Goal: Information Seeking & Learning: Check status

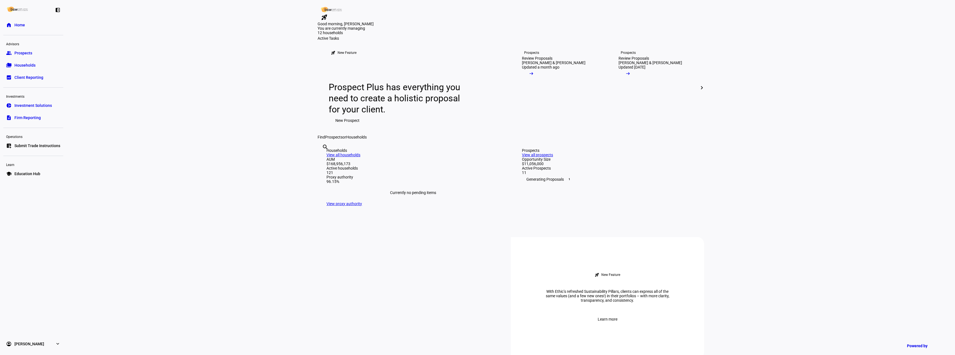
click at [323, 158] on input "text" at bounding box center [322, 154] width 1 height 7
type input "[PERSON_NAME]"
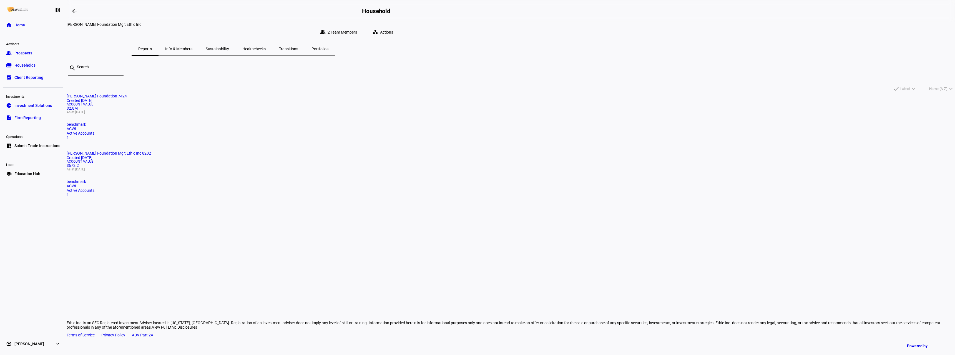
click at [420, 114] on div "Account Value $2.8M As at [DATE]" at bounding box center [511, 108] width 888 height 11
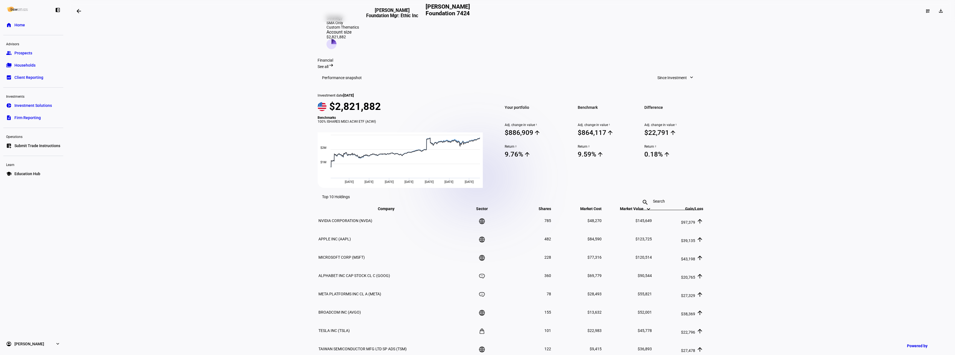
scroll to position [167, 0]
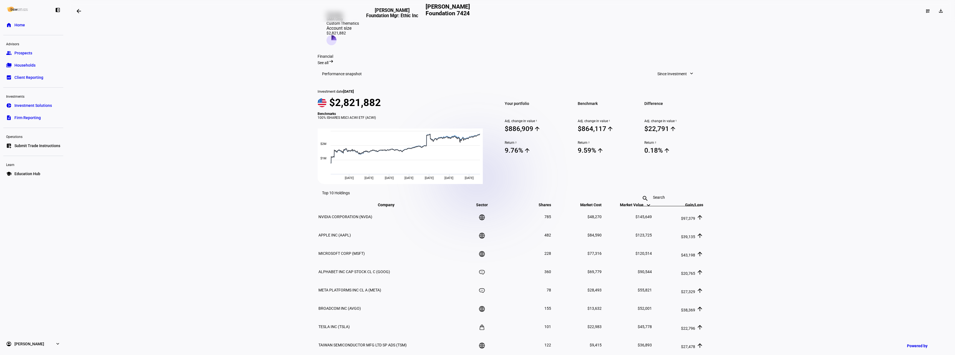
click at [667, 68] on span "Since Investment" at bounding box center [671, 73] width 29 height 11
click at [677, 94] on div "Year to Date" at bounding box center [673, 96] width 46 height 4
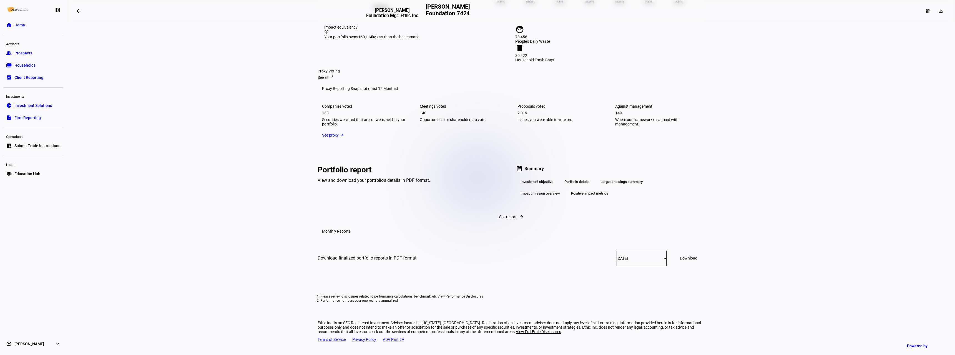
scroll to position [741, 0]
click at [687, 265] on span at bounding box center [688, 257] width 31 height 13
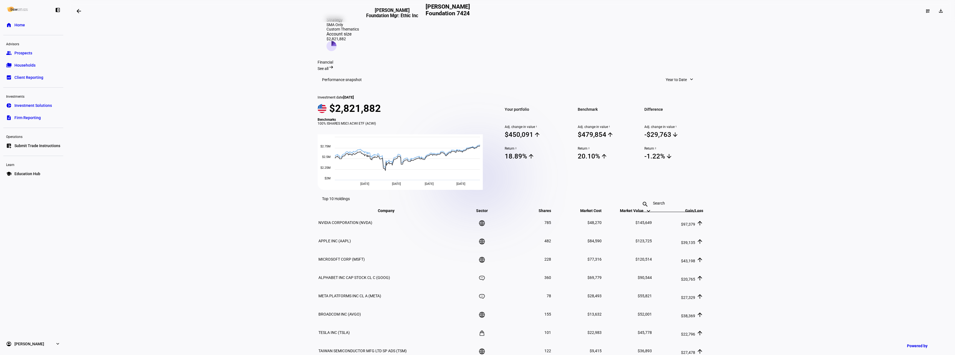
scroll to position [103, 0]
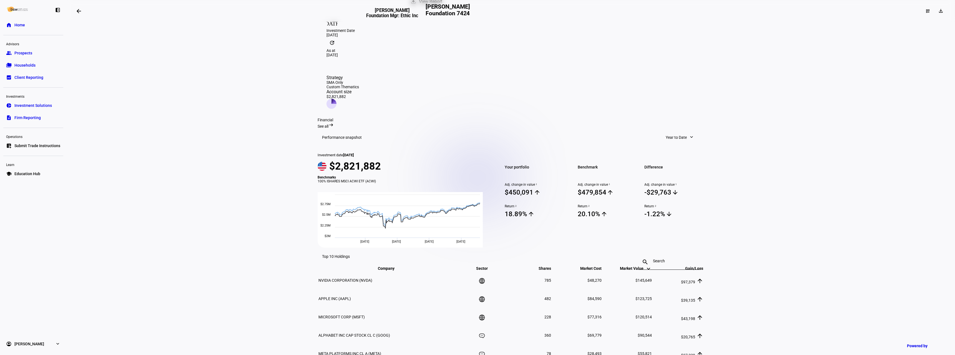
click at [675, 132] on span "Year to Date" at bounding box center [675, 137] width 21 height 11
click at [669, 167] on button "1 Year" at bounding box center [682, 173] width 53 height 13
click at [678, 132] on span "1 Year" at bounding box center [681, 137] width 11 height 11
click at [686, 153] on button "Year to Date" at bounding box center [692, 159] width 53 height 13
click at [681, 132] on span "Year to Date" at bounding box center [675, 137] width 21 height 11
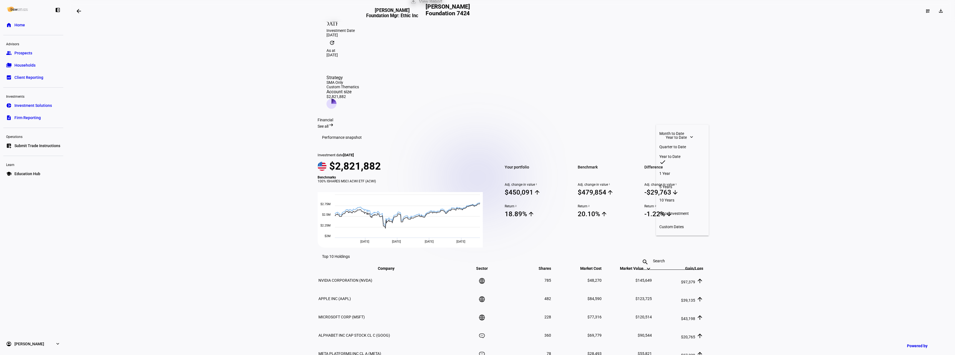
click at [684, 185] on div "5 Years" at bounding box center [682, 187] width 46 height 4
click at [685, 128] on mat-toolbar "Performance snapshot 5 Years expand_more" at bounding box center [510, 137] width 386 height 18
click at [689, 134] on mat-icon "expand_more" at bounding box center [692, 137] width 6 height 6
click at [692, 211] on div "Since Investment" at bounding box center [690, 213] width 46 height 4
click at [677, 132] on span "Since Investment" at bounding box center [671, 137] width 29 height 11
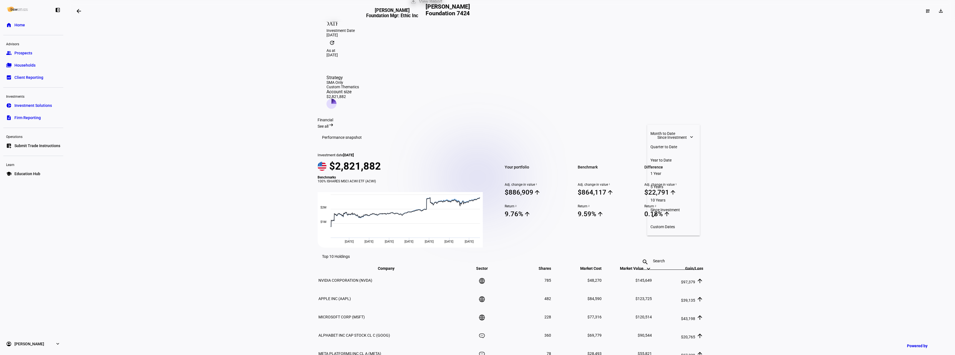
click at [677, 131] on div "Month to Date" at bounding box center [673, 133] width 46 height 4
click at [677, 132] on span "Month to Date" at bounding box center [674, 137] width 25 height 11
click at [682, 145] on div "Quarter to Date" at bounding box center [679, 147] width 46 height 4
click at [682, 132] on span "Quarter to Date" at bounding box center [673, 137] width 27 height 11
click at [688, 158] on div "Year to Date" at bounding box center [677, 160] width 46 height 4
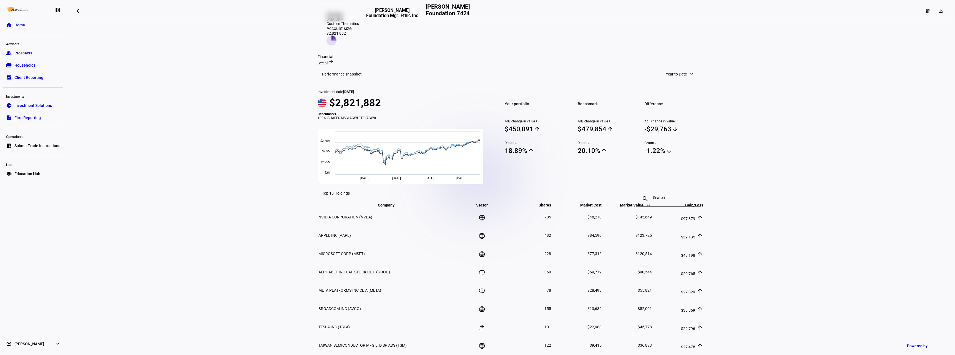
scroll to position [158, 0]
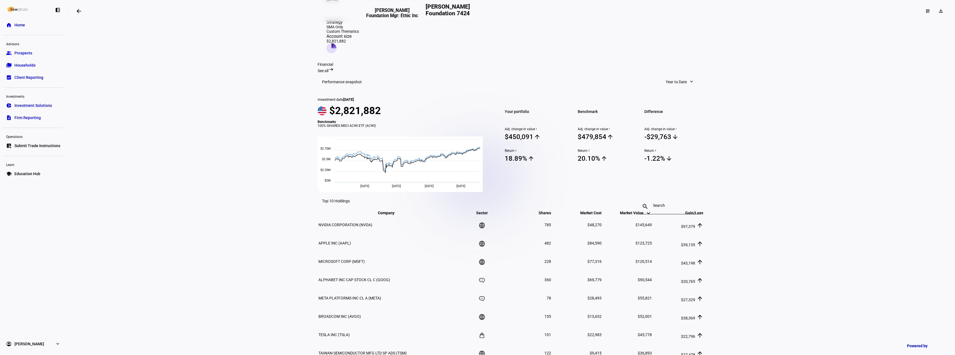
click at [22, 66] on span "Households" at bounding box center [24, 65] width 21 height 6
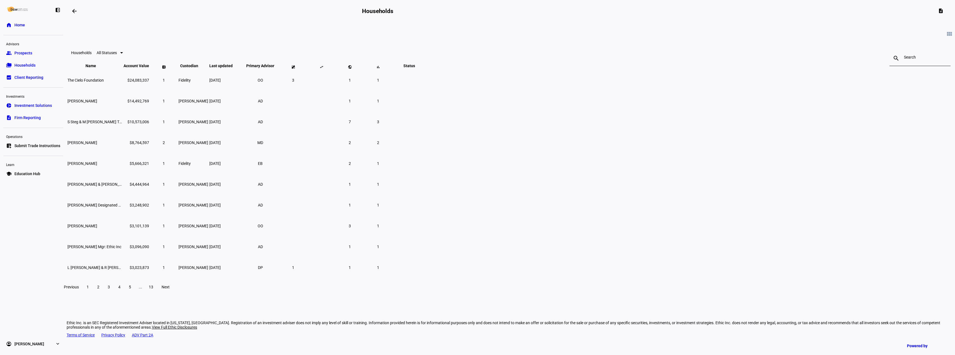
click at [904, 62] on div at bounding box center [920, 59] width 32 height 16
click at [904, 59] on input at bounding box center [920, 57] width 32 height 4
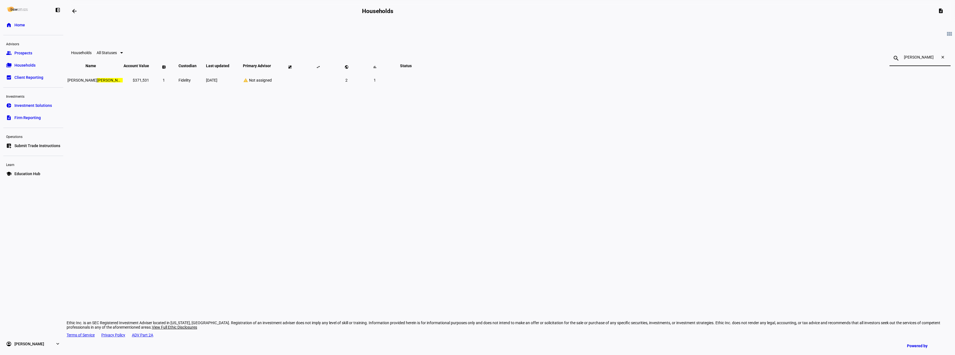
type input "[PERSON_NAME]"
click at [149, 90] on td "$371,531" at bounding box center [136, 80] width 26 height 20
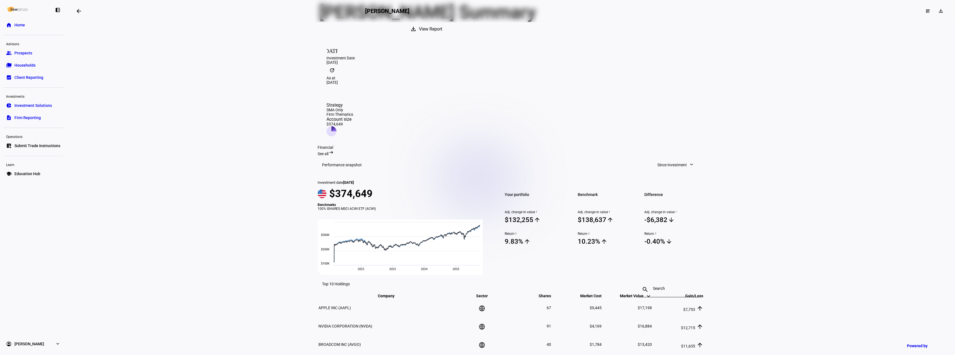
scroll to position [56, 0]
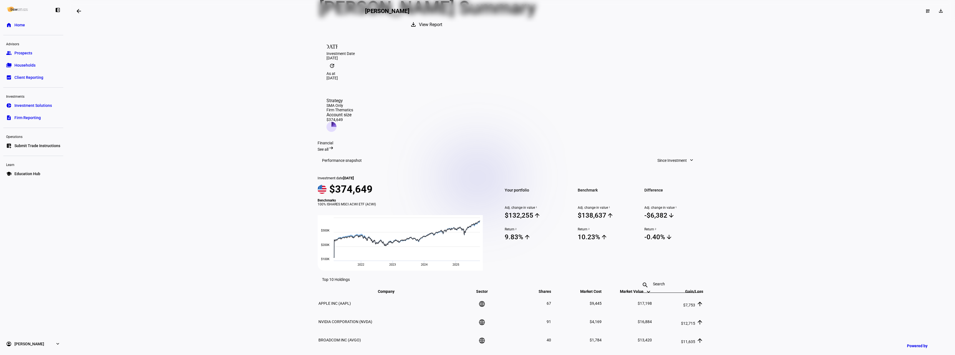
click at [670, 155] on span "Since Investment" at bounding box center [671, 160] width 29 height 11
click at [674, 177] on div "Year to Date" at bounding box center [673, 179] width 46 height 4
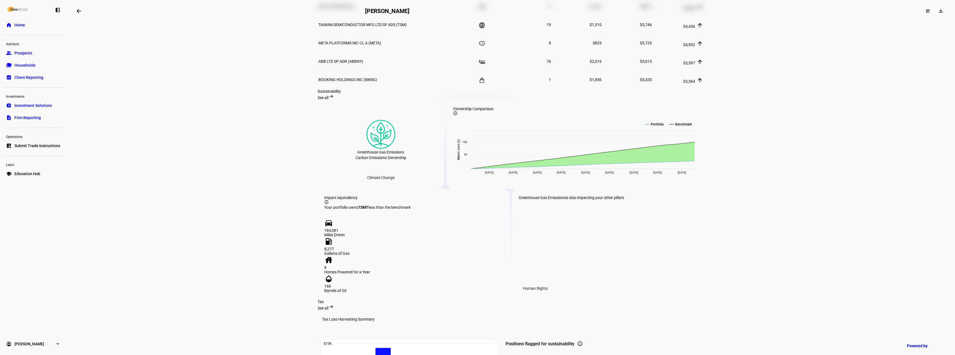
scroll to position [453, 0]
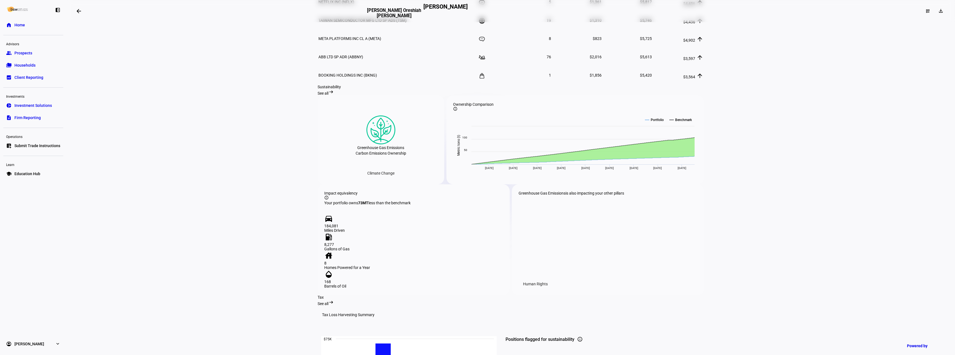
click at [742, 110] on eth-layout-page-content "arrow_backwards [PERSON_NAME] Oreshiah [PERSON_NAME] [PERSON_NAME] dashboard_cu…" at bounding box center [511, 177] width 888 height 355
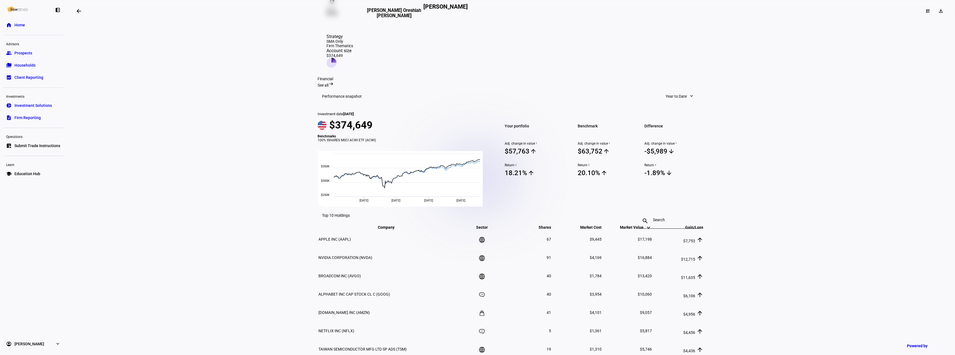
scroll to position [120, 0]
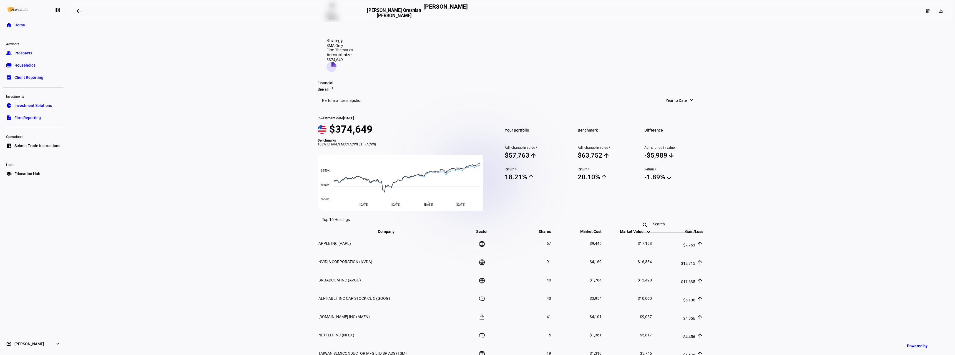
click at [684, 95] on span at bounding box center [679, 100] width 39 height 11
click at [686, 188] on div "Custom Dates" at bounding box center [682, 190] width 46 height 4
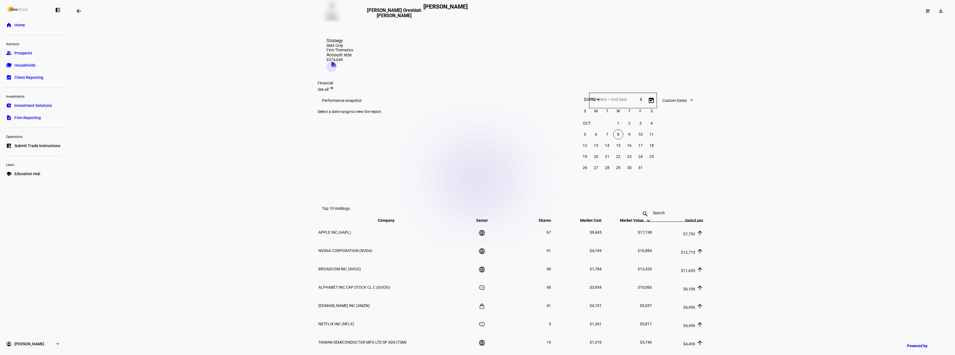
click at [640, 105] on span "Previous month" at bounding box center [640, 99] width 11 height 11
click at [640, 104] on span "Previous month" at bounding box center [640, 99] width 11 height 11
click at [636, 102] on span "Previous month" at bounding box center [640, 99] width 11 height 11
click at [600, 181] on table "[DATE] S [DATE] M [DATE] T [DATE] W [DATE] T [DATE] F [DATE] S [DATE] 2 3 4 5 6…" at bounding box center [618, 146] width 78 height 75
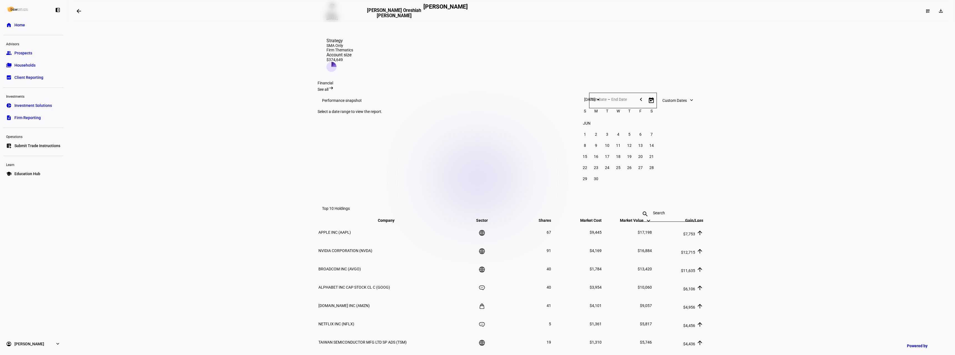
click at [600, 181] on span "30" at bounding box center [596, 179] width 10 height 10
type input "[DATE]"
click at [655, 99] on span "Next month" at bounding box center [651, 99] width 11 height 11
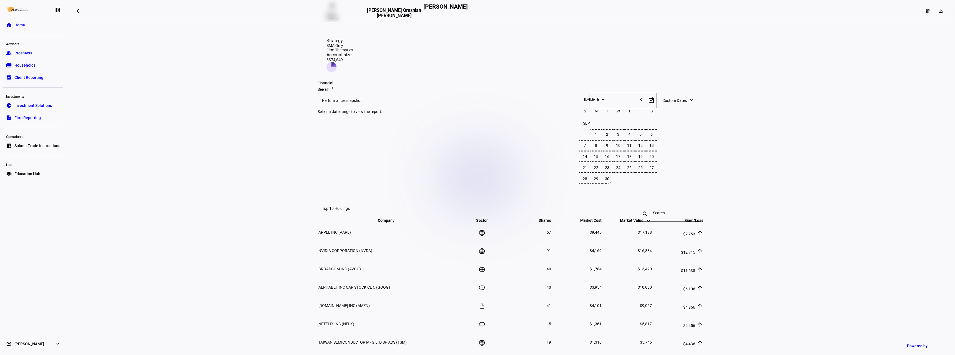
click at [606, 180] on span "30" at bounding box center [607, 179] width 10 height 10
type input "[DATE]"
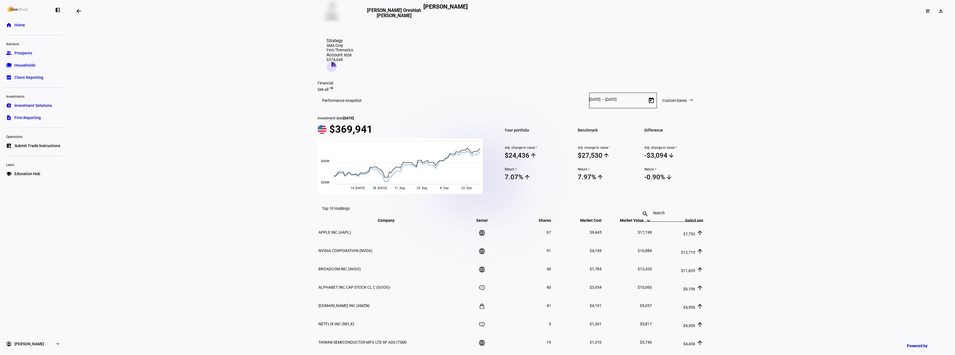
click at [645, 94] on span "Open calendar" at bounding box center [650, 100] width 13 height 13
click at [642, 101] on span "Previous month" at bounding box center [640, 99] width 11 height 11
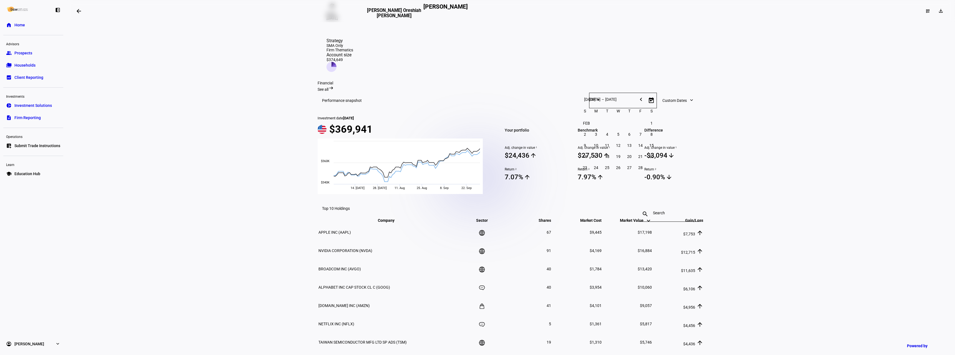
click at [642, 101] on span "Previous month" at bounding box center [640, 99] width 11 height 11
click at [640, 103] on span "Previous month" at bounding box center [640, 99] width 11 height 11
click at [608, 179] on span "31" at bounding box center [607, 179] width 10 height 10
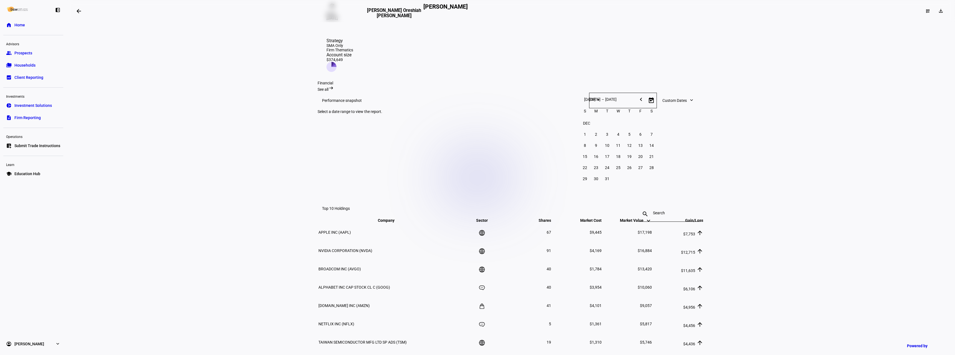
type input "[DATE]"
click at [656, 102] on span "Next month" at bounding box center [651, 99] width 11 height 11
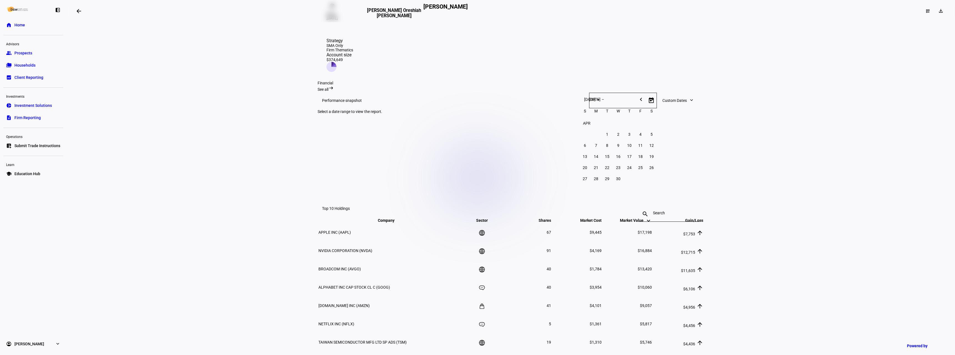
click at [656, 102] on span "Next month" at bounding box center [651, 99] width 11 height 11
click at [598, 181] on span "30" at bounding box center [596, 179] width 10 height 10
type input "[DATE]"
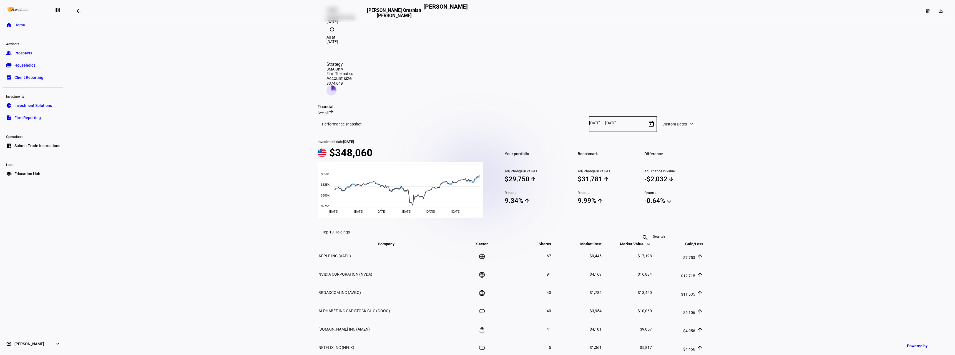
scroll to position [64, 0]
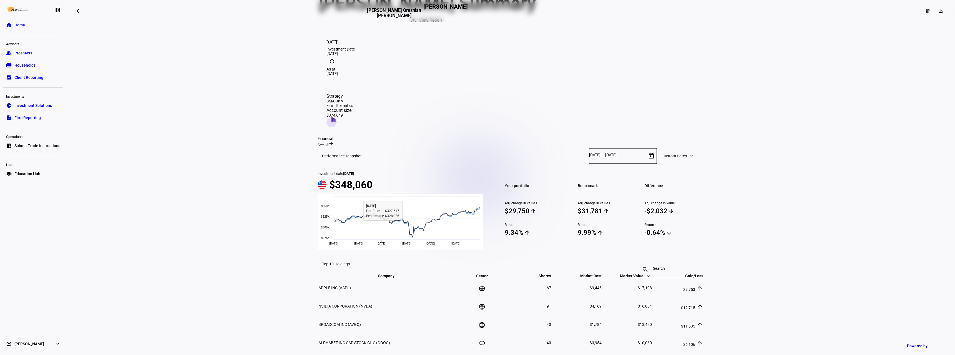
click at [37, 69] on link "folder_copy Households" at bounding box center [33, 65] width 60 height 11
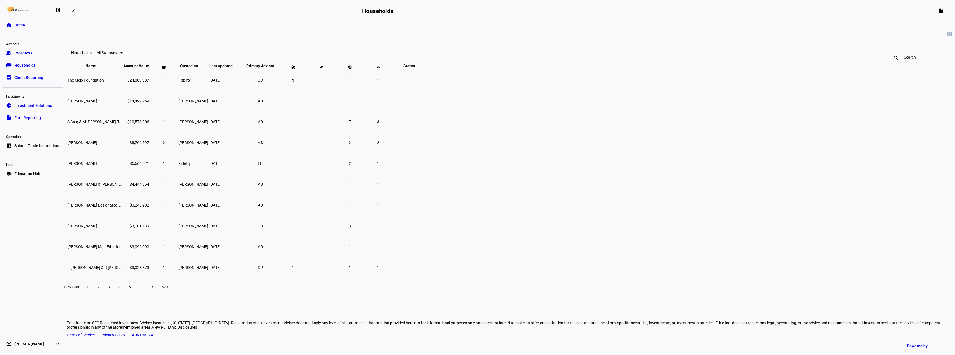
click at [904, 57] on input at bounding box center [920, 57] width 32 height 4
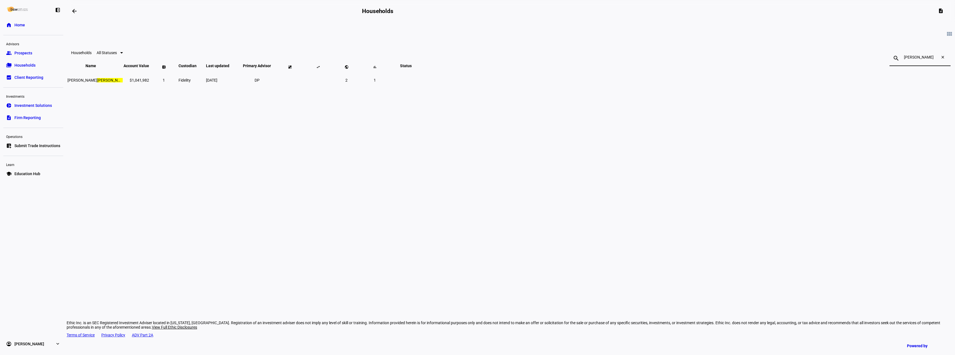
type input "[PERSON_NAME]"
click at [187, 82] on span "[PERSON_NAME] [PERSON_NAME] [PERSON_NAME]" at bounding box center [127, 80] width 120 height 4
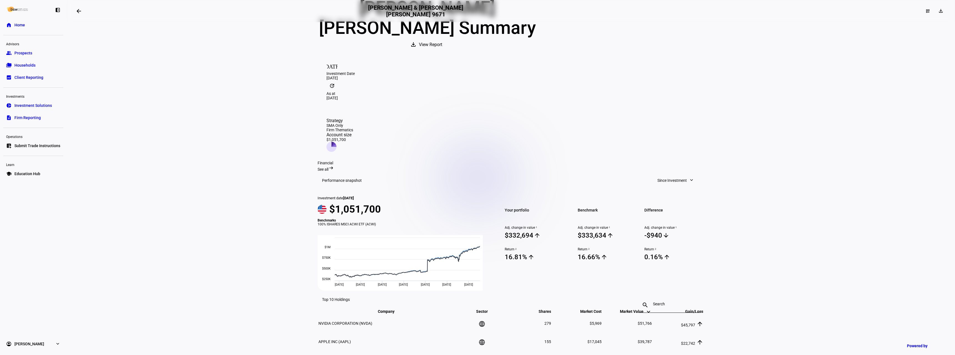
scroll to position [139, 0]
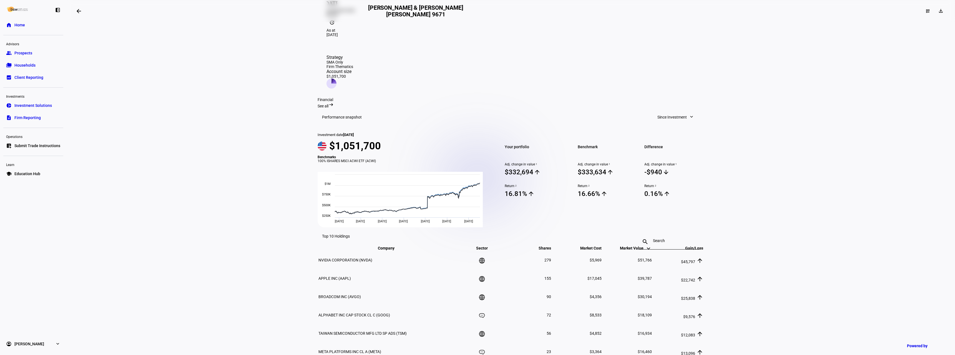
click at [675, 112] on span "Since Investment" at bounding box center [671, 117] width 29 height 11
click at [677, 133] on div "Year to Date" at bounding box center [673, 135] width 46 height 4
click at [682, 112] on span "Year to Date" at bounding box center [675, 117] width 21 height 11
click at [675, 200] on div "Custom Dates" at bounding box center [682, 202] width 46 height 4
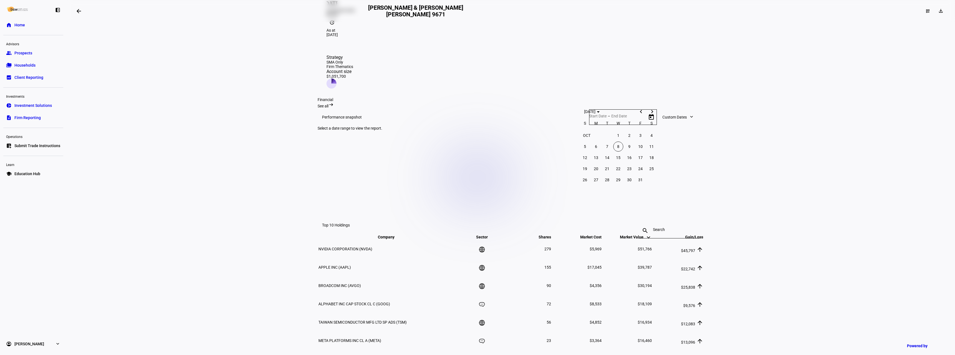
click at [603, 114] on span "Choose month and year" at bounding box center [592, 111] width 22 height 13
click at [629, 185] on span "2024" at bounding box center [627, 184] width 17 height 10
click at [644, 162] on span "DEC" at bounding box center [646, 162] width 17 height 10
click at [610, 192] on span "31" at bounding box center [607, 191] width 10 height 10
type input "[DATE]"
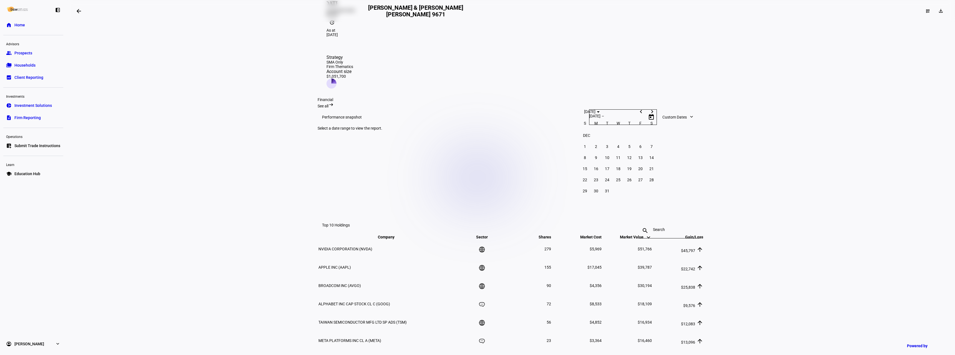
click at [652, 113] on span "Next month" at bounding box center [651, 111] width 11 height 11
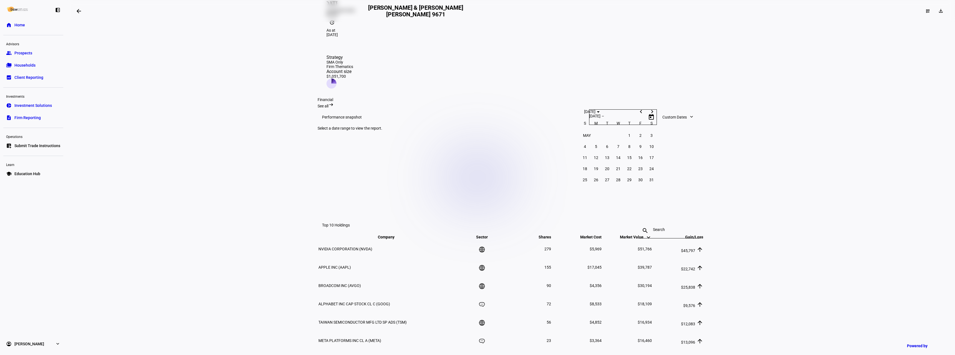
click at [652, 113] on span "Next month" at bounding box center [651, 111] width 11 height 11
click at [597, 191] on span "30" at bounding box center [596, 191] width 10 height 10
type input "[DATE]"
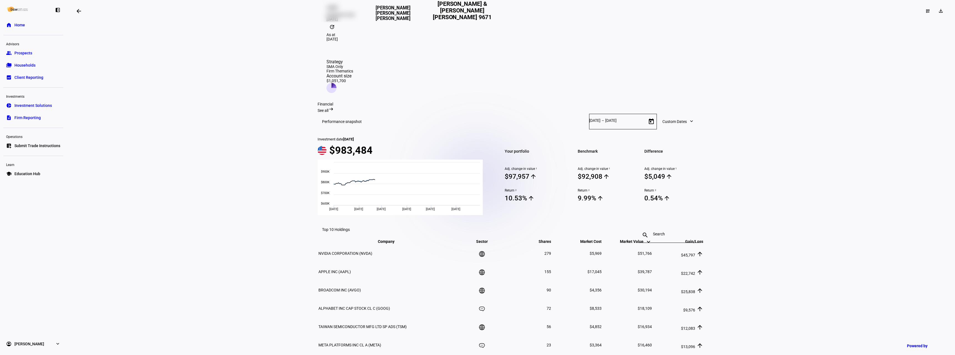
scroll to position [148, 0]
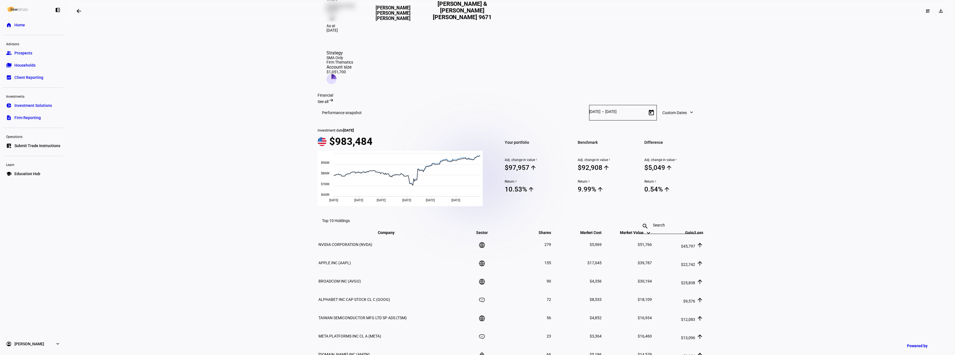
click at [644, 106] on span "Open calendar" at bounding box center [650, 112] width 13 height 13
click at [648, 115] on span "Next month" at bounding box center [651, 111] width 11 height 11
click at [649, 115] on span "Next month" at bounding box center [651, 111] width 11 height 11
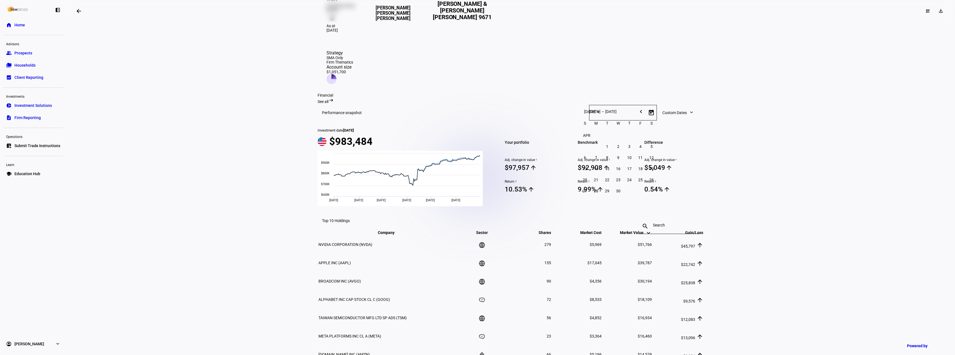
click at [649, 115] on span "Next month" at bounding box center [651, 111] width 11 height 11
click at [651, 115] on span "Next month" at bounding box center [651, 111] width 11 height 11
click at [596, 194] on span "30" at bounding box center [596, 191] width 10 height 10
type input "[DATE]"
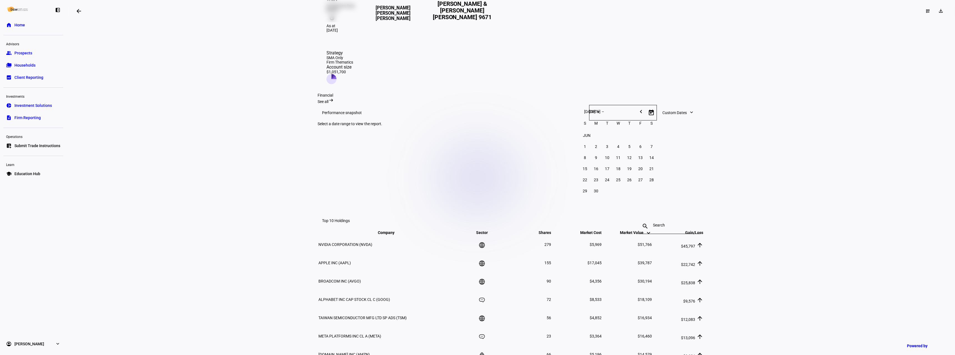
click at [652, 113] on span "Next month" at bounding box center [651, 111] width 11 height 11
click at [608, 192] on span "30" at bounding box center [607, 191] width 10 height 10
type input "[DATE]"
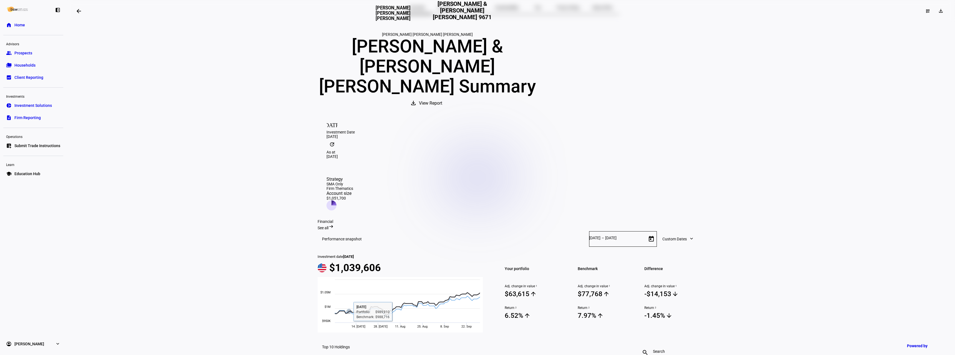
scroll to position [0, 0]
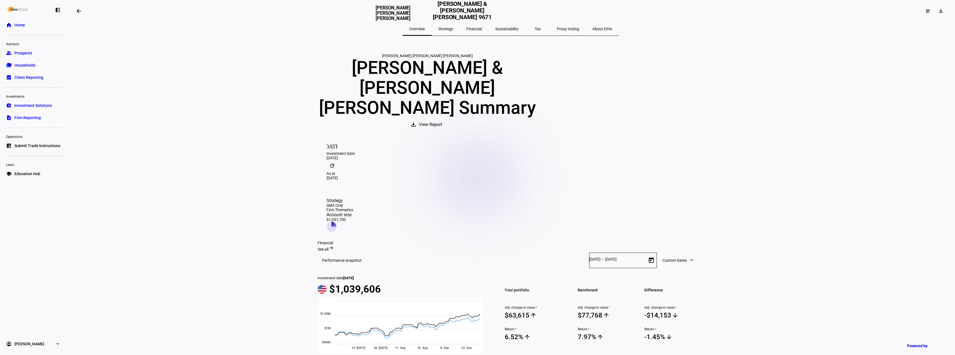
click at [44, 65] on link "folder_copy Households" at bounding box center [33, 65] width 60 height 11
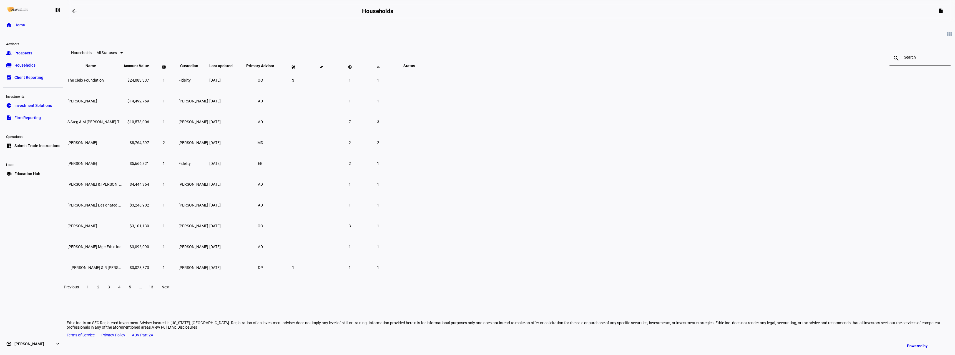
click at [904, 59] on input at bounding box center [920, 57] width 32 height 4
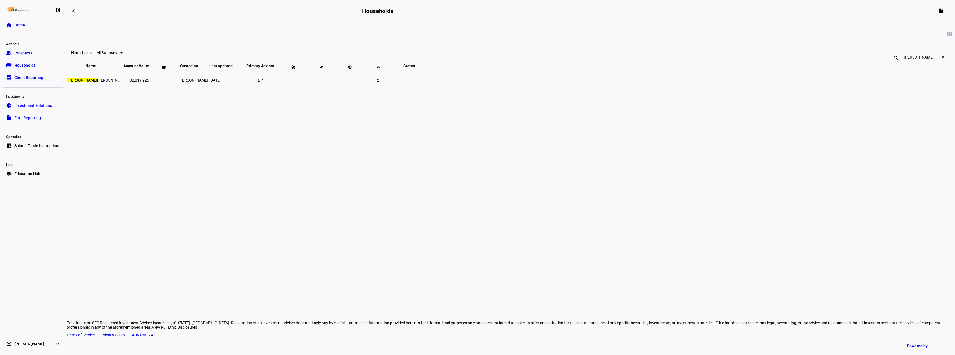
type input "[PERSON_NAME]"
click at [123, 90] on td "[PERSON_NAME] Foundation Mgr: Ethic Inc" at bounding box center [95, 80] width 56 height 20
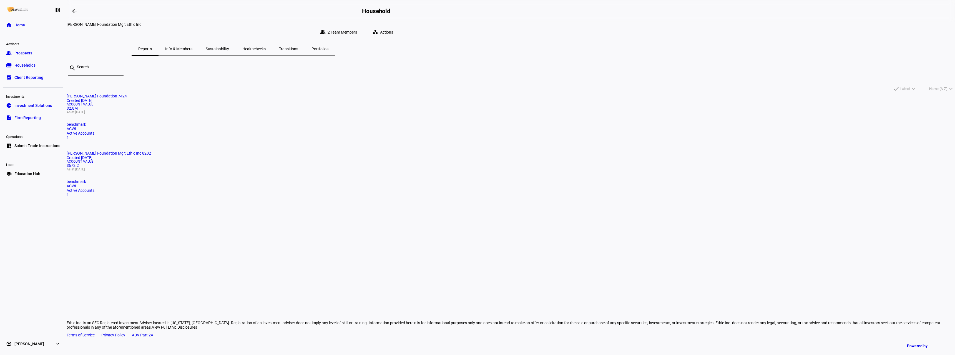
click at [400, 103] on mat-card-title "[PERSON_NAME] Foundation 7424 Created [DATE]" at bounding box center [511, 98] width 888 height 9
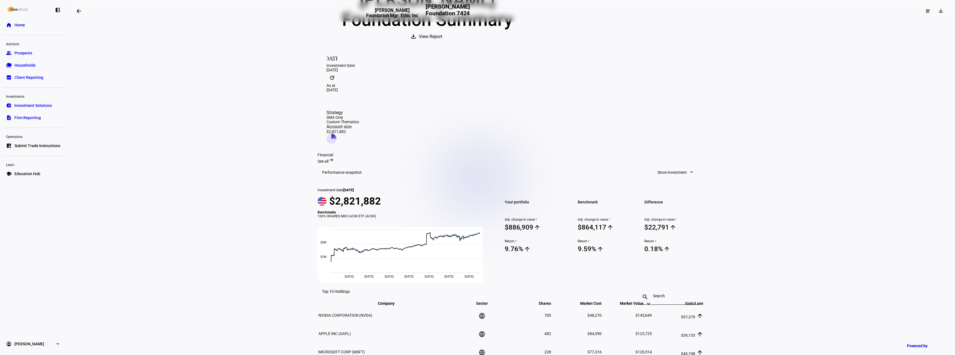
scroll to position [111, 0]
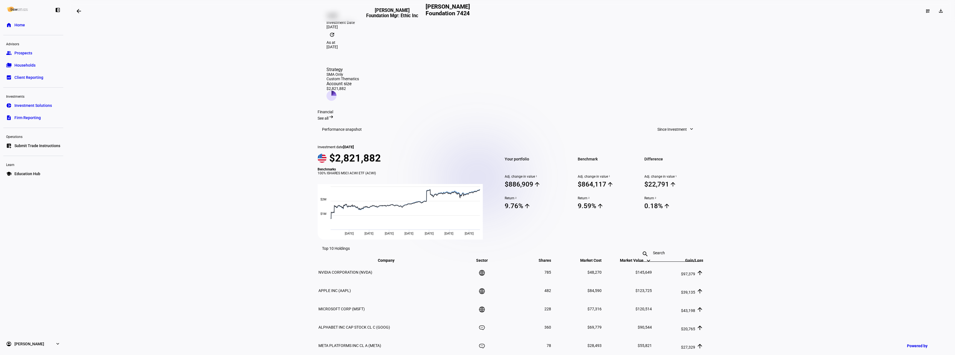
click at [334, 114] on mat-icon "arrow_right_alt" at bounding box center [331, 117] width 6 height 6
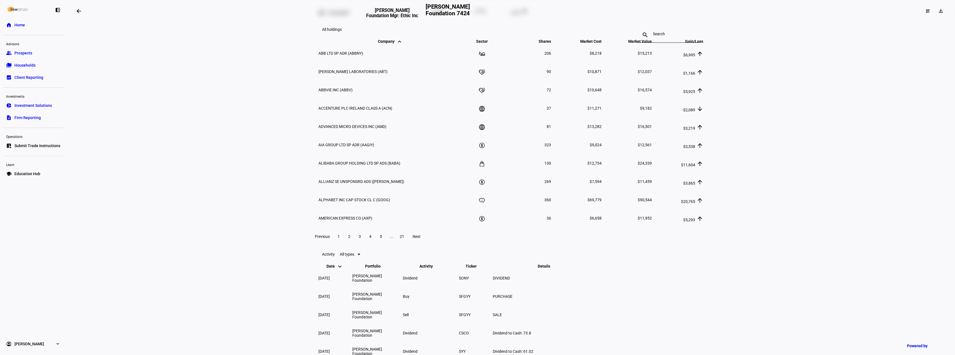
scroll to position [860, 0]
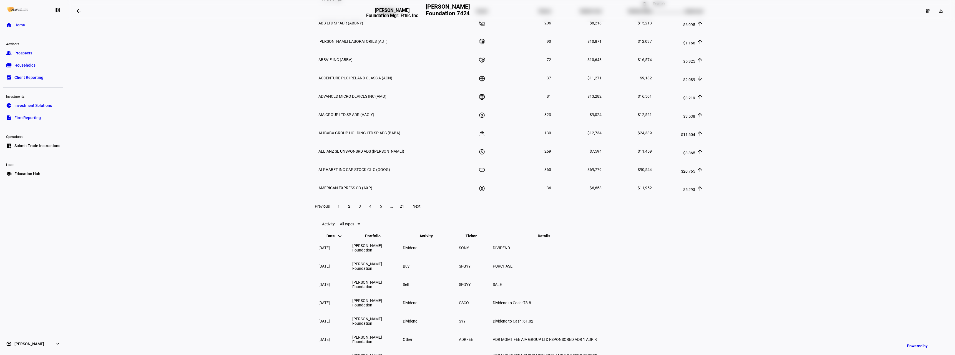
click at [632, 13] on span "Market Value keyboard_arrow_down keyboard_arrow_up" at bounding box center [636, 11] width 32 height 4
click at [354, 213] on span at bounding box center [349, 206] width 10 height 13
click at [344, 213] on span at bounding box center [339, 206] width 10 height 13
click at [361, 208] on span "3" at bounding box center [360, 206] width 2 height 4
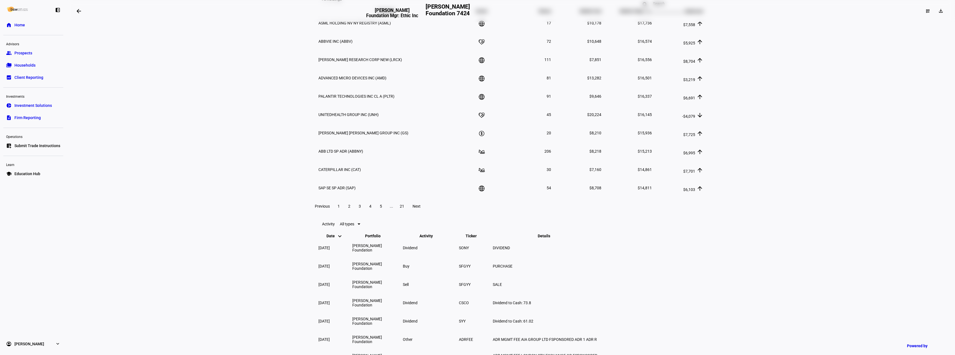
click at [344, 213] on span at bounding box center [339, 206] width 10 height 13
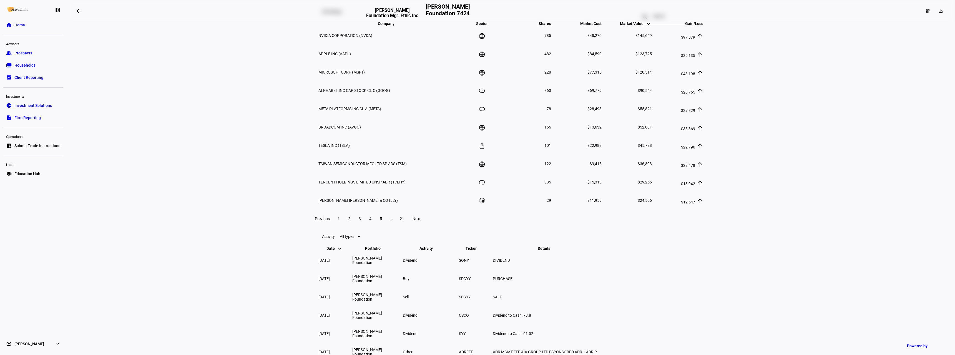
scroll to position [888, 0]
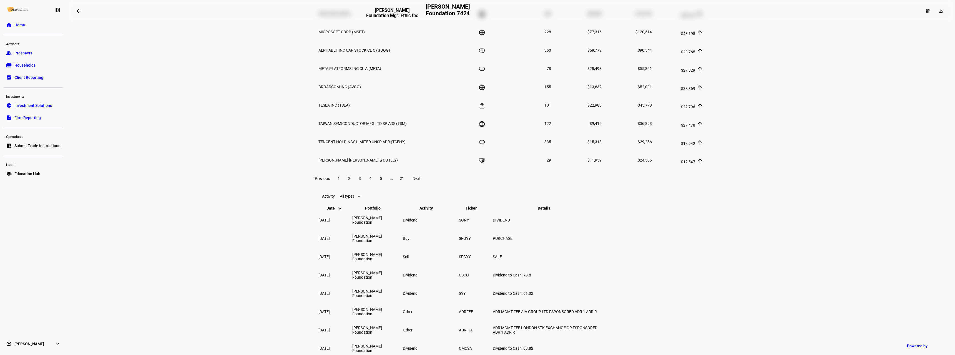
click at [354, 185] on span at bounding box center [349, 178] width 10 height 13
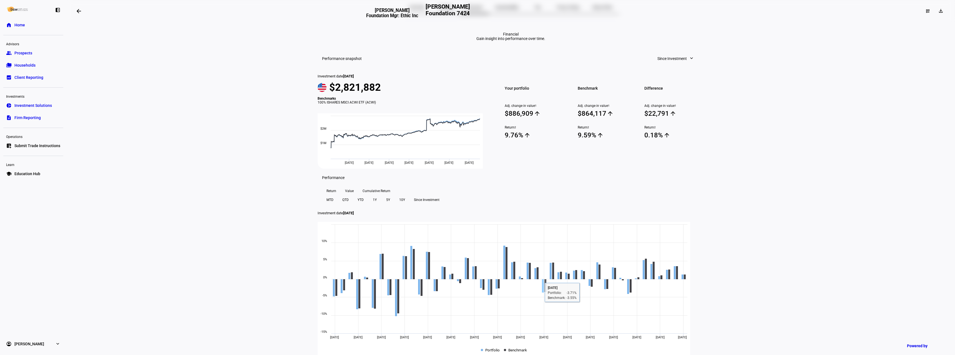
scroll to position [0, 0]
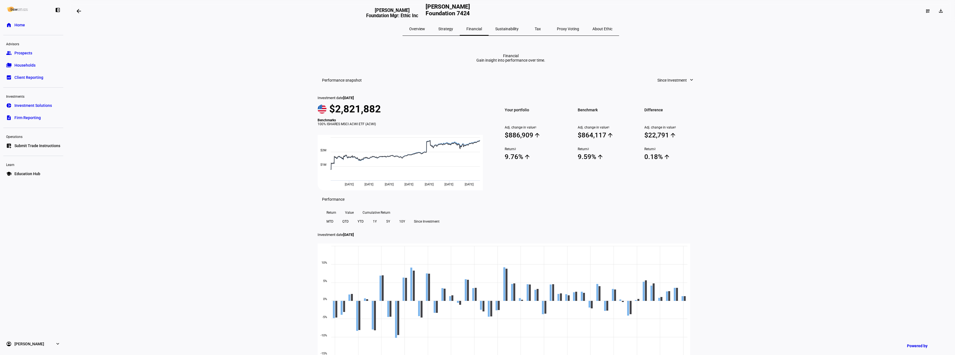
click at [511, 29] on span "Sustainability" at bounding box center [506, 29] width 23 height 4
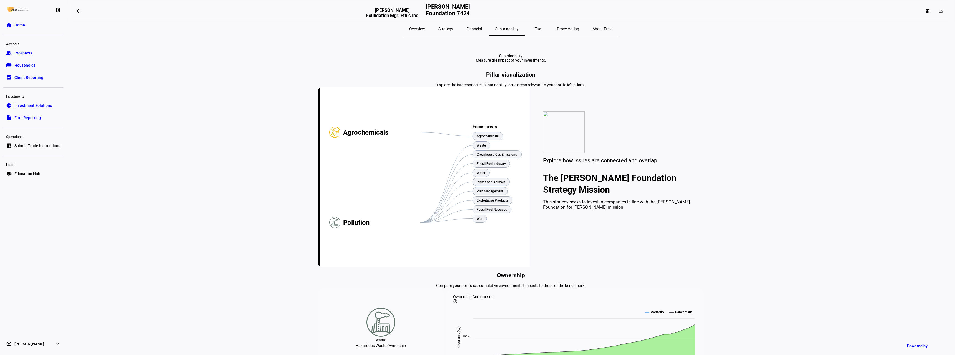
click at [453, 29] on span "Strategy" at bounding box center [445, 29] width 15 height 4
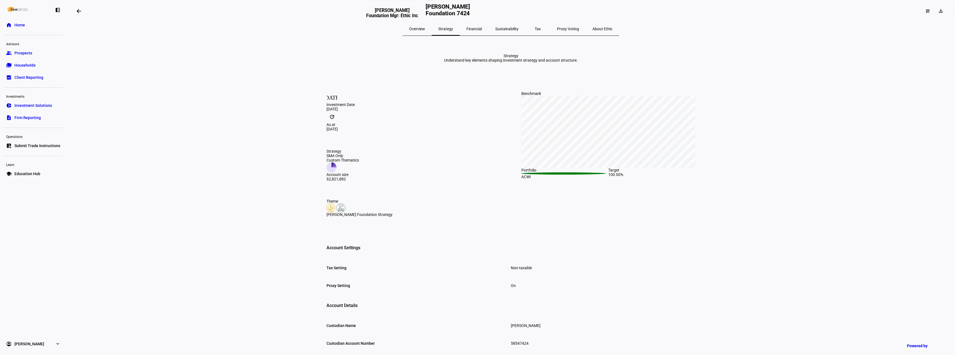
click at [425, 31] on span "Overview" at bounding box center [417, 28] width 16 height 13
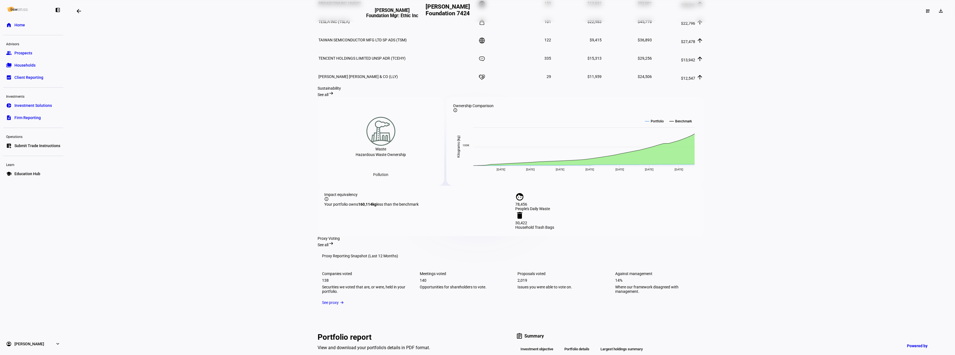
scroll to position [472, 0]
click at [697, 97] on div "Sustainability See all arrow_right_alt" at bounding box center [510, 91] width 386 height 11
click at [334, 96] on mat-icon "arrow_right_alt" at bounding box center [331, 93] width 6 height 6
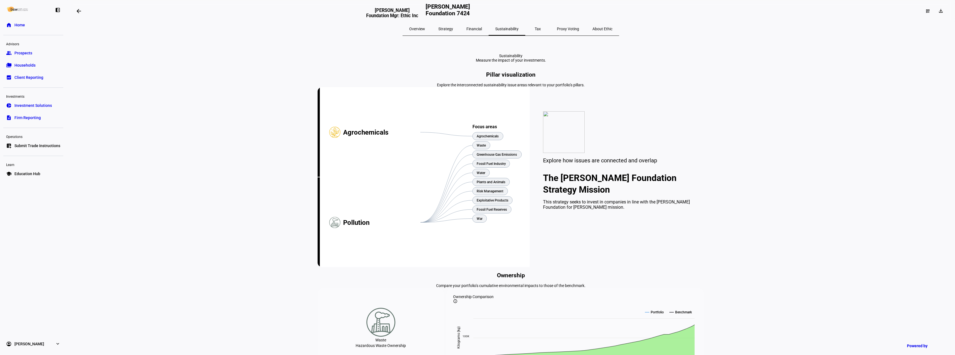
click at [425, 27] on span "Overview" at bounding box center [417, 29] width 16 height 4
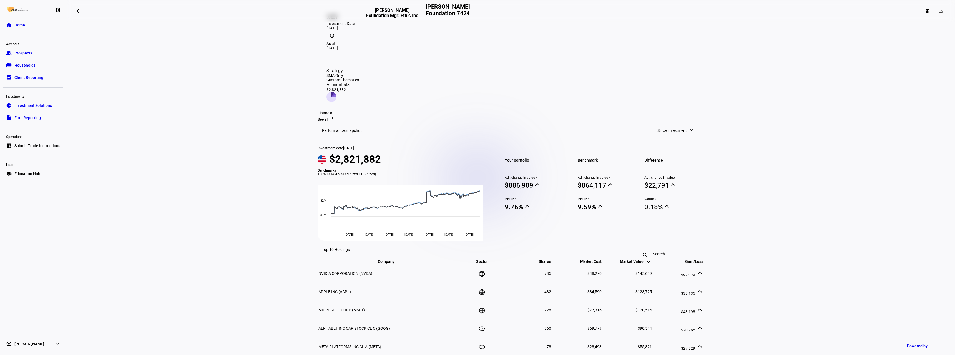
scroll to position [111, 0]
